Goal: Check status: Check status

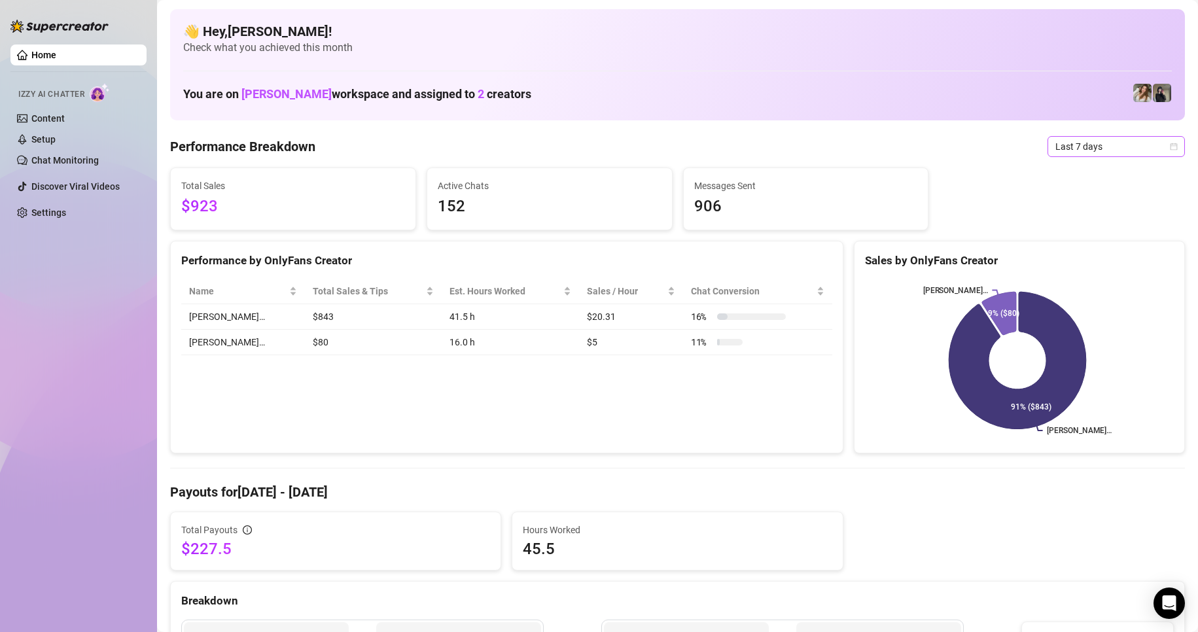
click at [1156, 141] on span "Last 7 days" at bounding box center [1116, 147] width 122 height 20
click at [1081, 172] on div "Last 24 hours" at bounding box center [1104, 172] width 116 height 14
click at [1169, 145] on div "Last 24 hours" at bounding box center [1115, 146] width 137 height 21
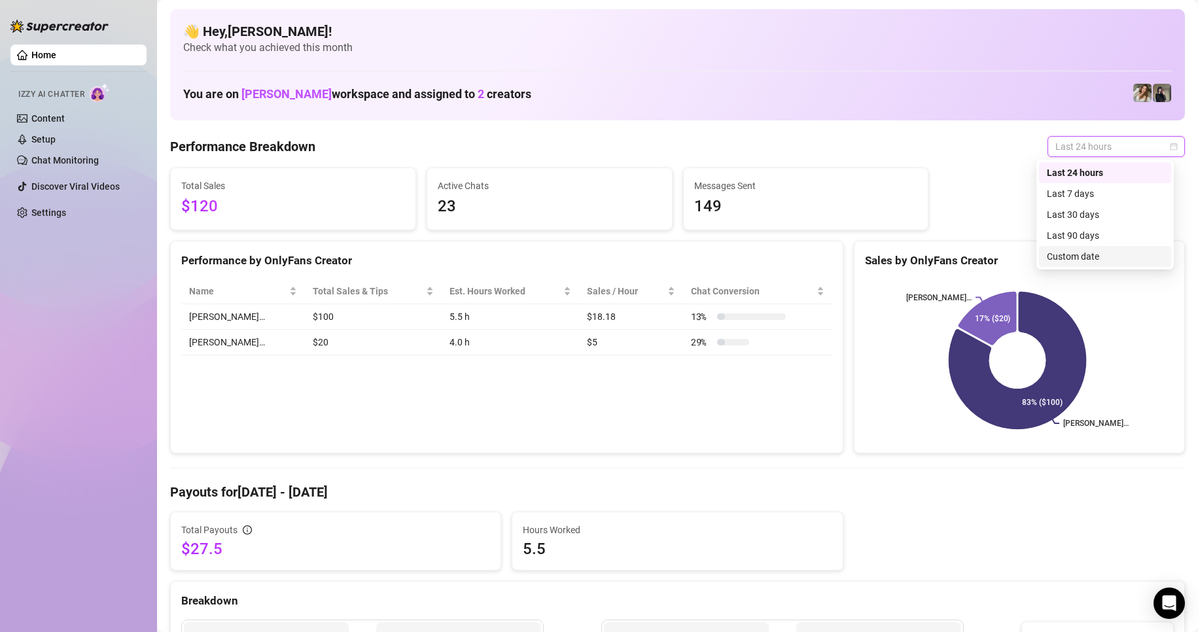
click at [1065, 260] on div "Custom date" at bounding box center [1104, 256] width 116 height 14
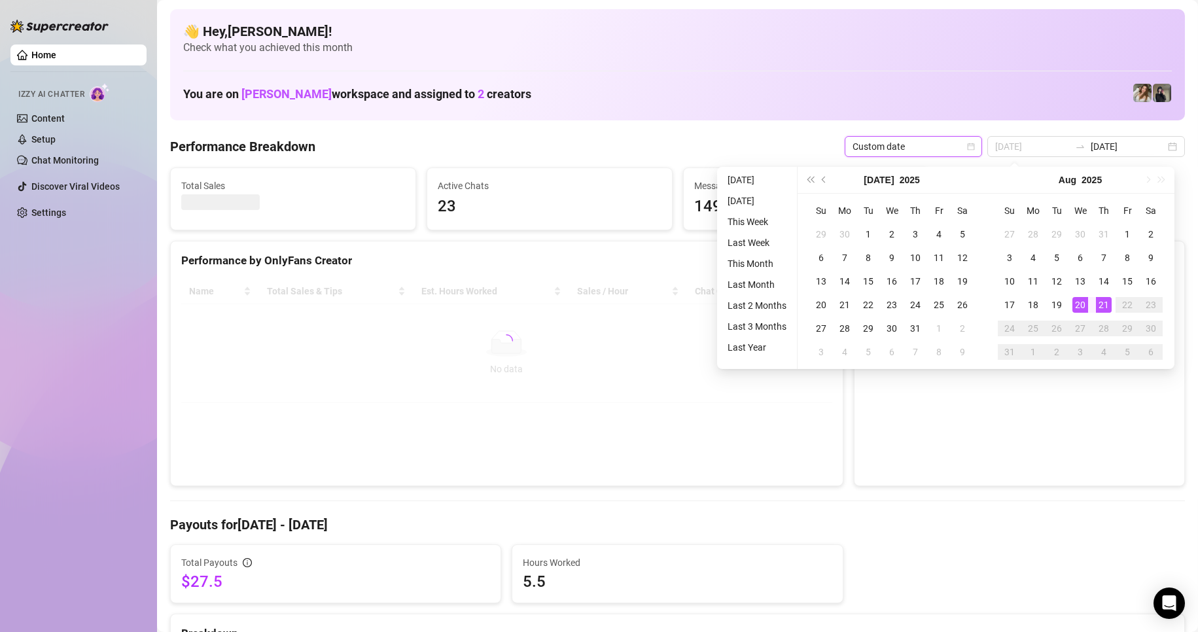
type input "[DATE]"
click at [1080, 305] on div "20" at bounding box center [1080, 305] width 16 height 16
click at [1078, 305] on div "20" at bounding box center [1080, 305] width 16 height 16
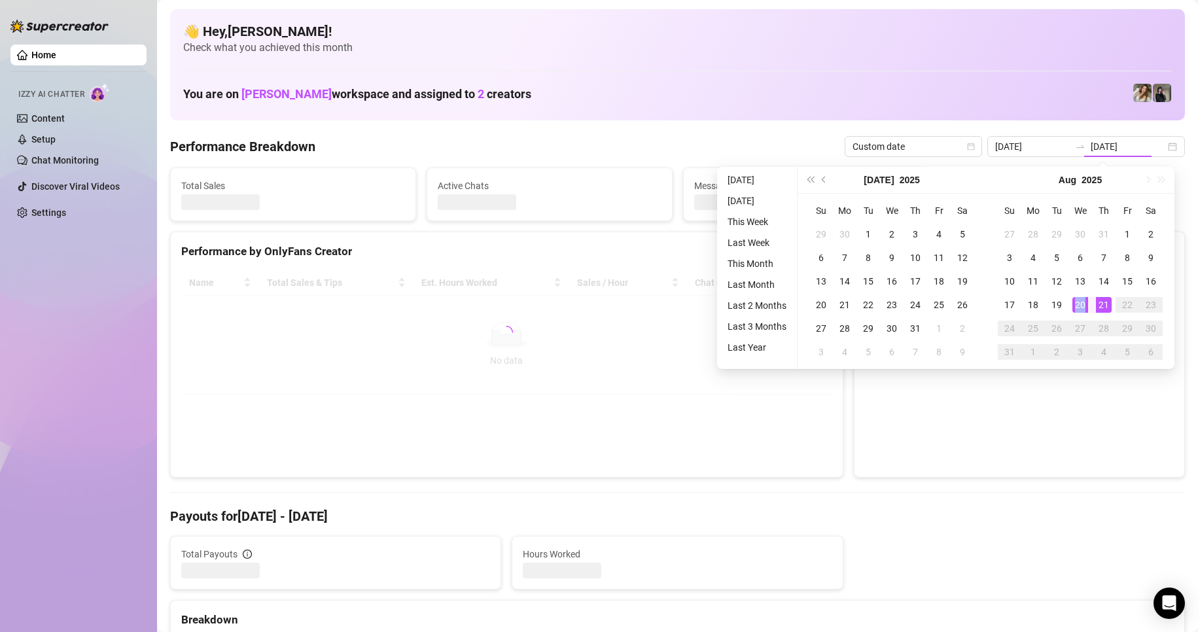
type input "[DATE]"
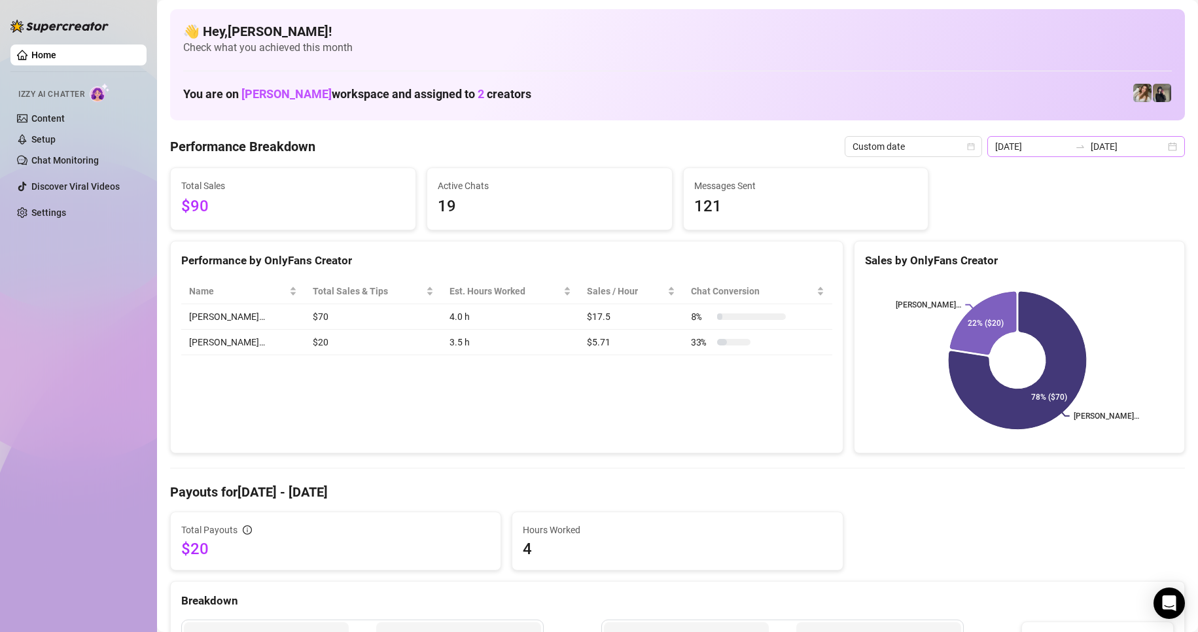
click at [1160, 147] on div "[DATE] [DATE]" at bounding box center [1086, 146] width 198 height 21
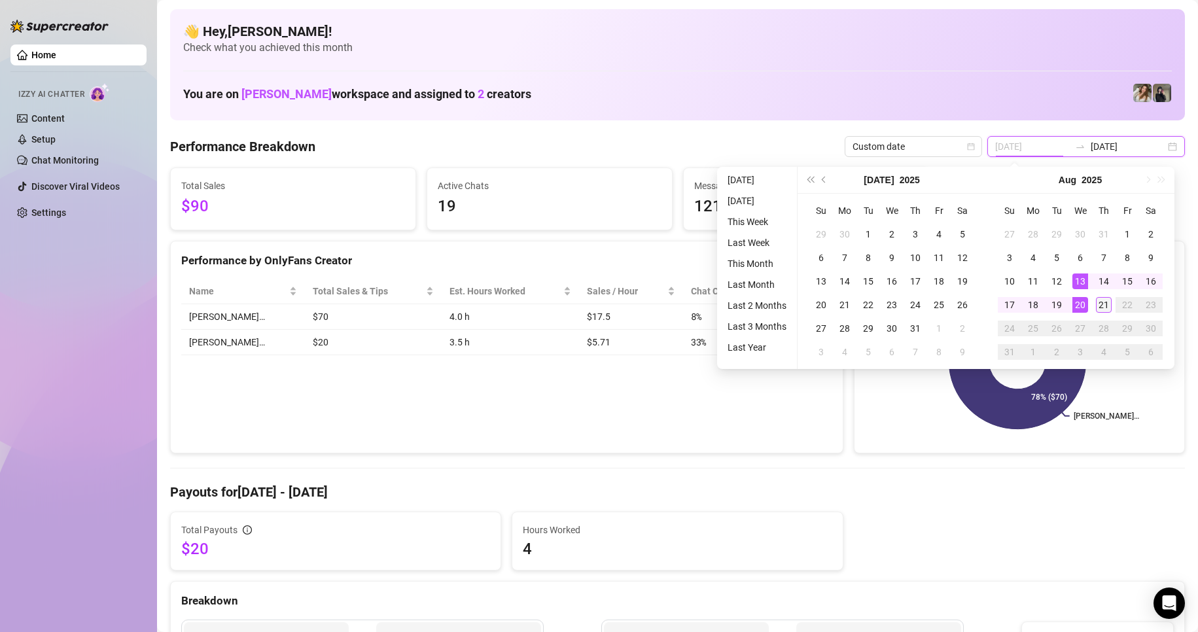
type input "[DATE]"
click at [1101, 307] on div "21" at bounding box center [1104, 305] width 16 height 16
type input "[DATE]"
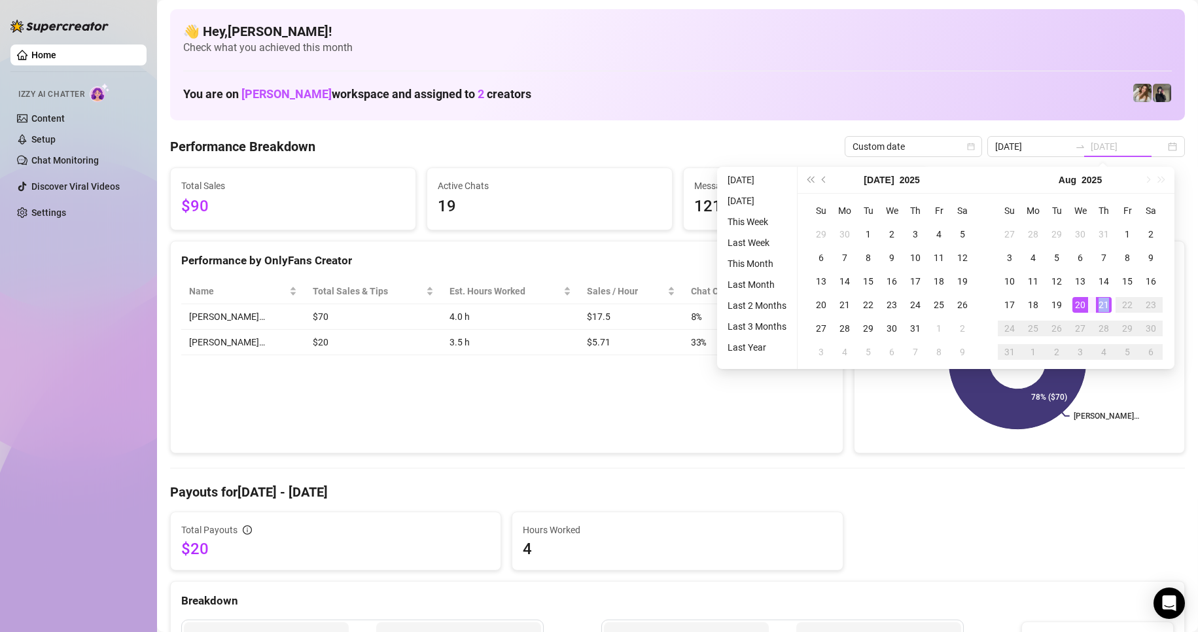
type input "[DATE]"
